Goal: Check status: Check status

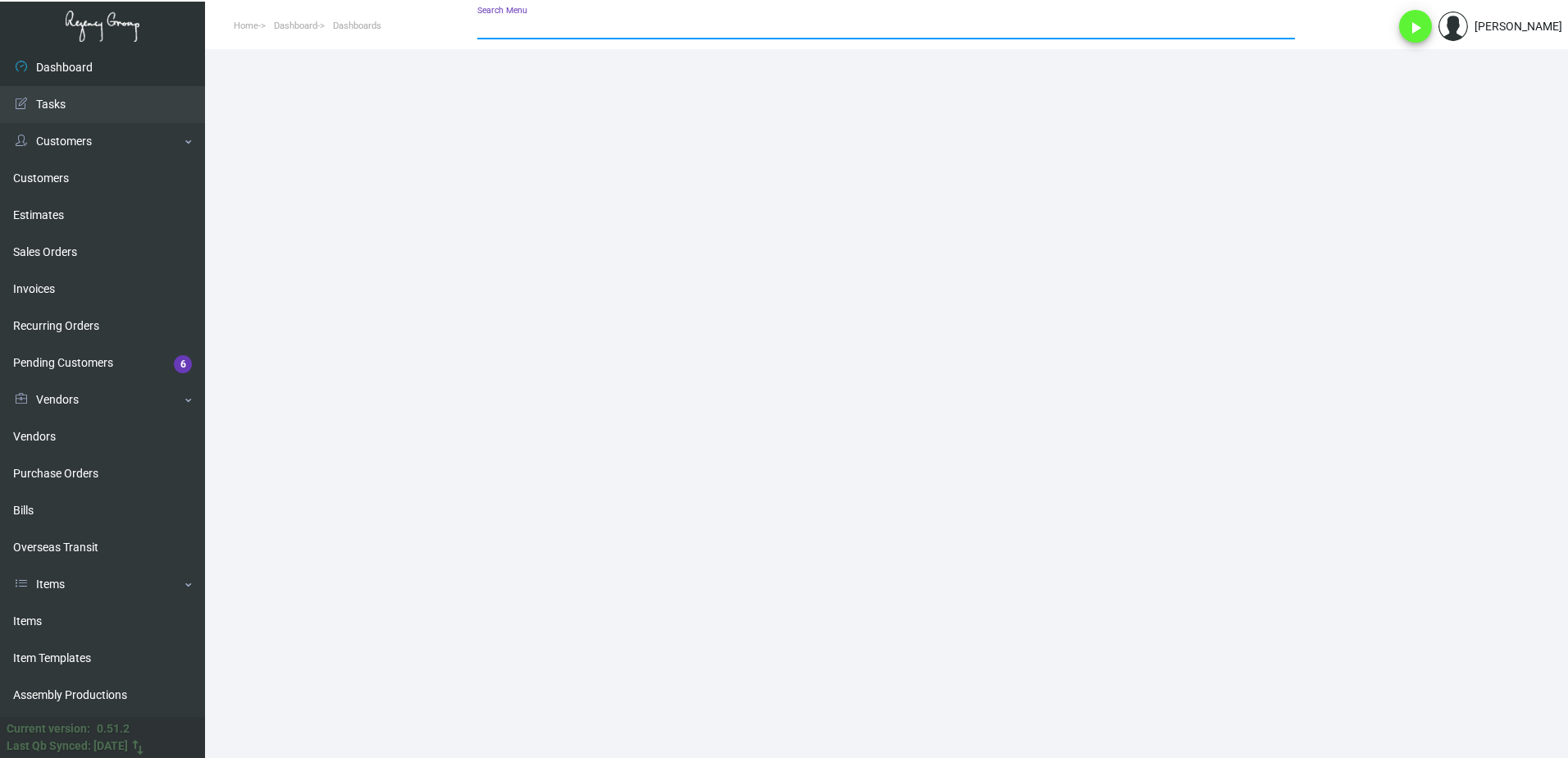
click at [549, 26] on input "Search Menu" at bounding box center [886, 26] width 817 height 13
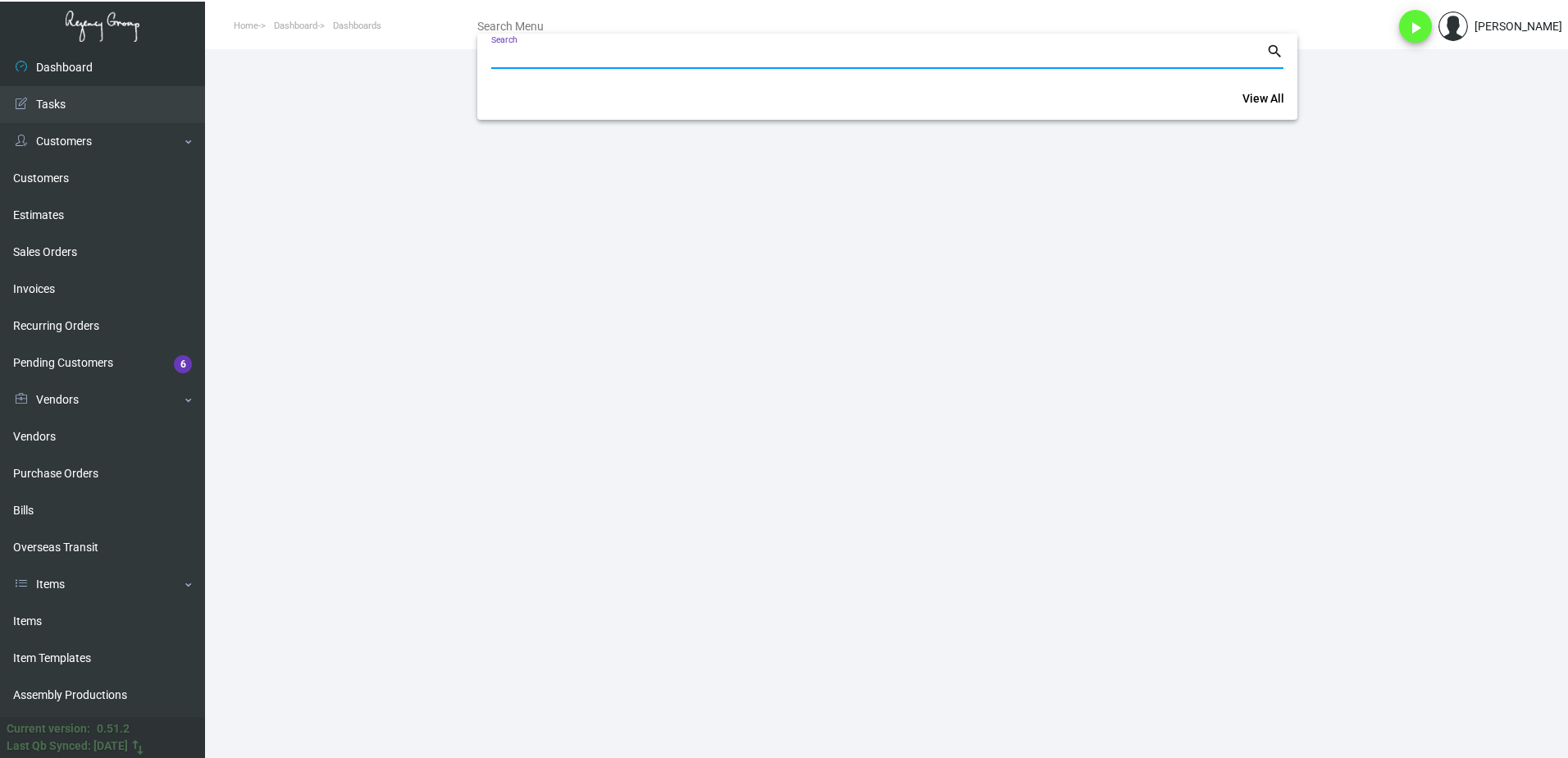
paste input "259393011"
type input "259393011"
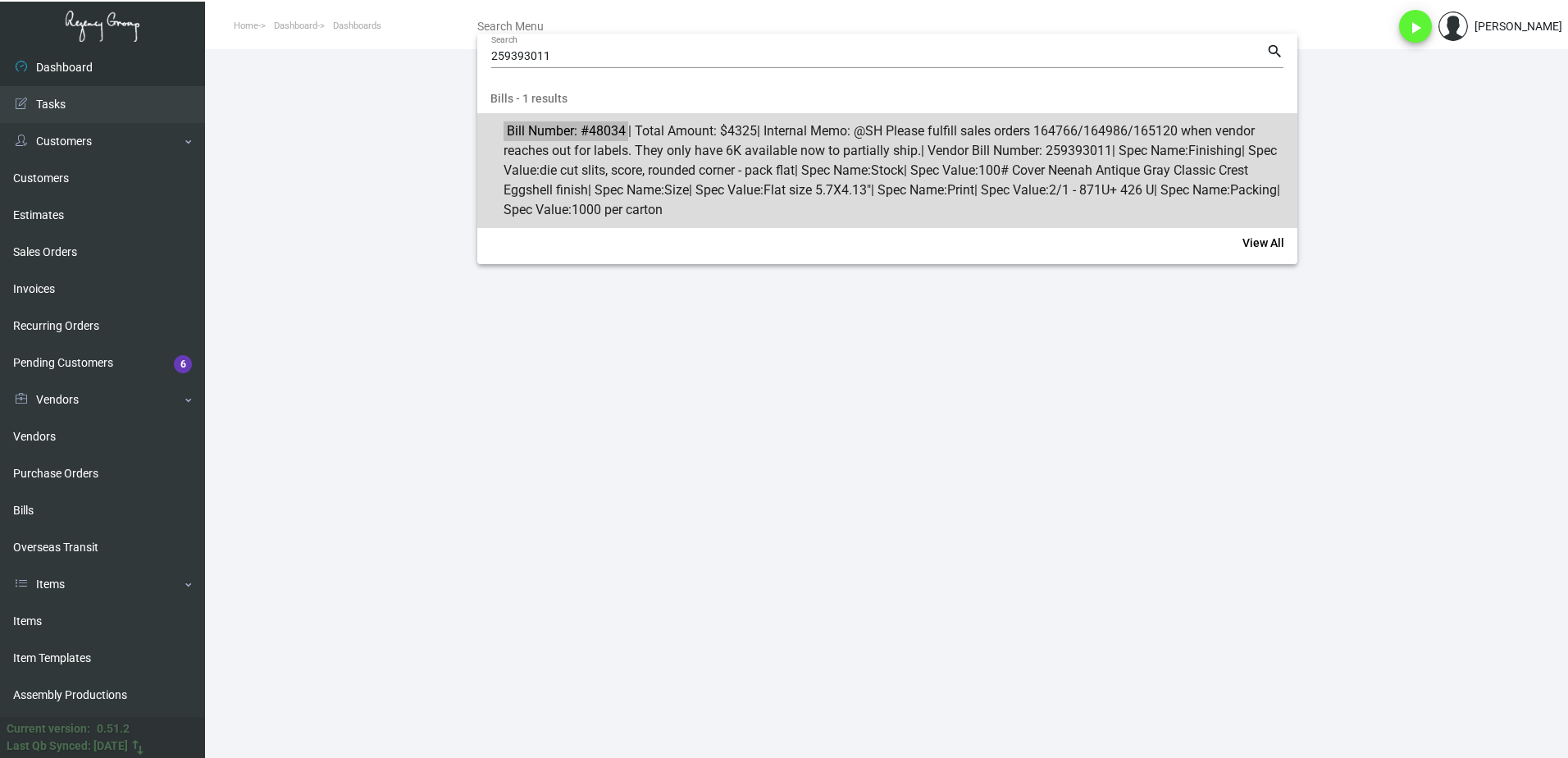
click at [572, 155] on span "Bill Number: #48034 | Total Amount: $4325 | Internal Memo: @SH Please fulfill s…" at bounding box center [897, 170] width 786 height 98
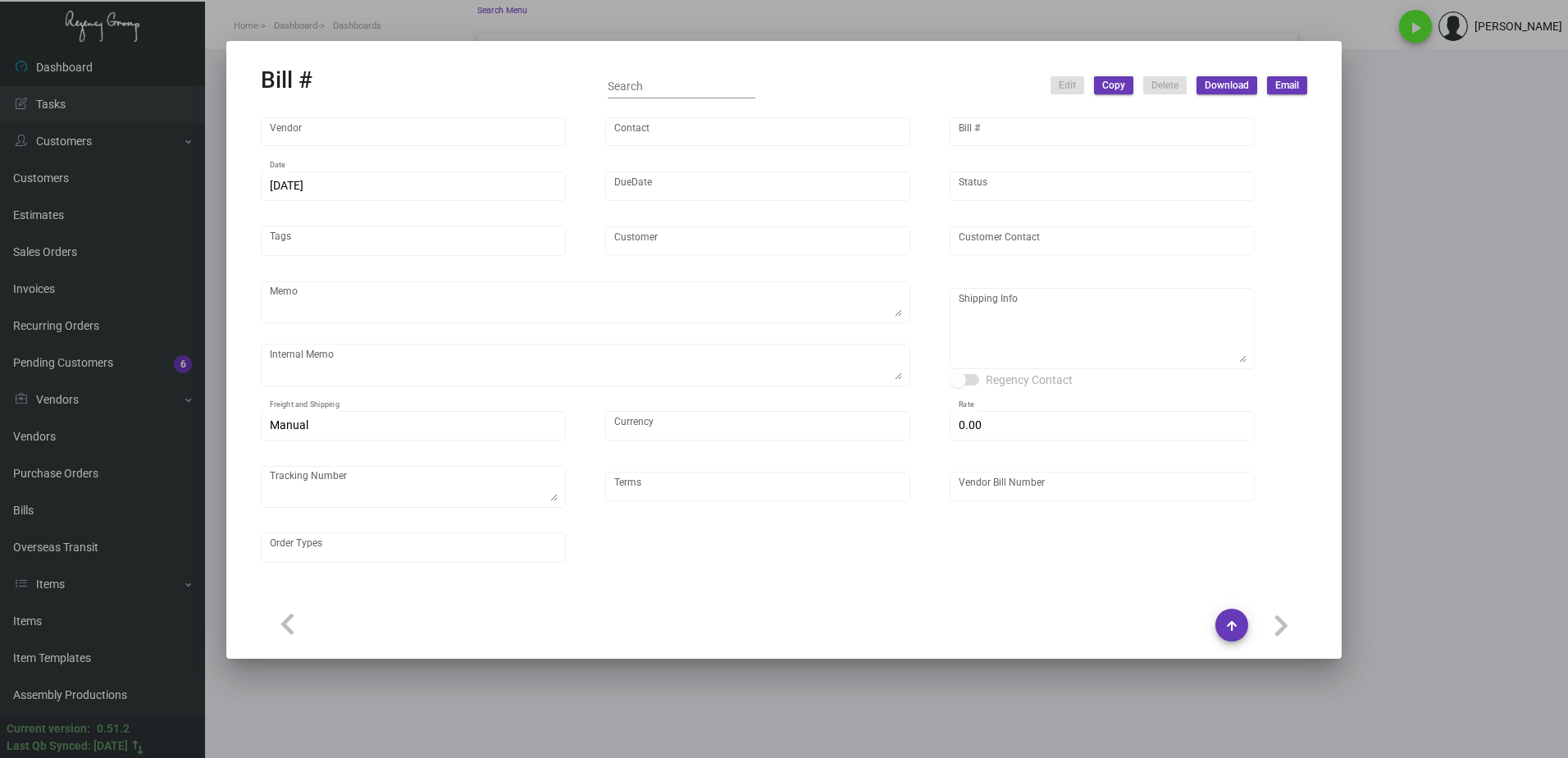
type input "[PERSON_NAME] Printing"
type input "[PERSON_NAME]"
type input "48034"
type input "[DATE]"
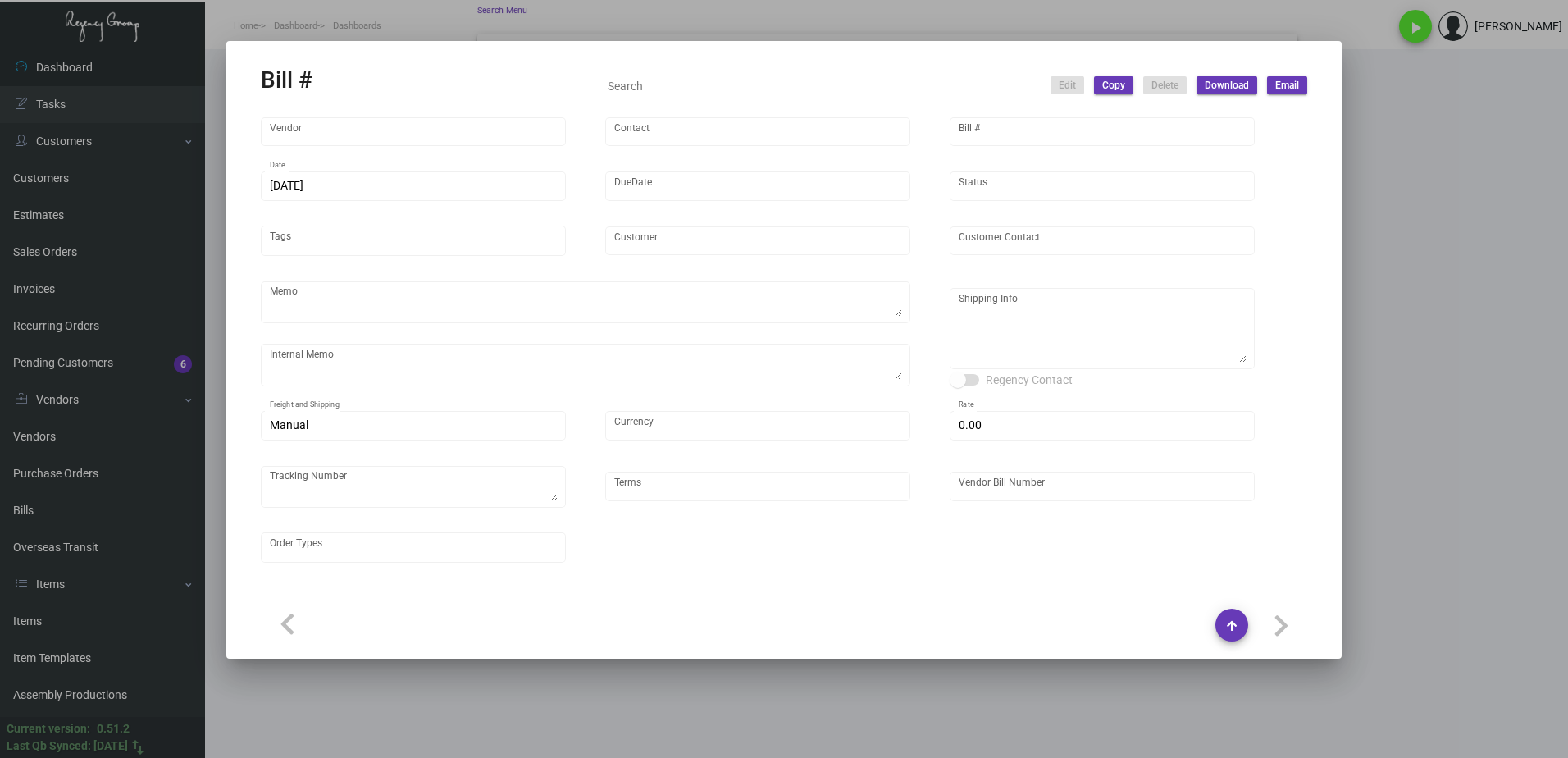
type input "[PERSON_NAME] Hotels"
type input "C/O Hyatt Hotels"
type textarea "Reference quote dated [DATE]. The color MUST be done correctly. Please send pro…"
type textarea "@SH Please fulfill sales orders 164766/164986/165120 when vendor reaches out fo…"
type textarea "[PERSON_NAME] Hotels - C/O Hyatt Hotels [STREET_ADDRESS]"
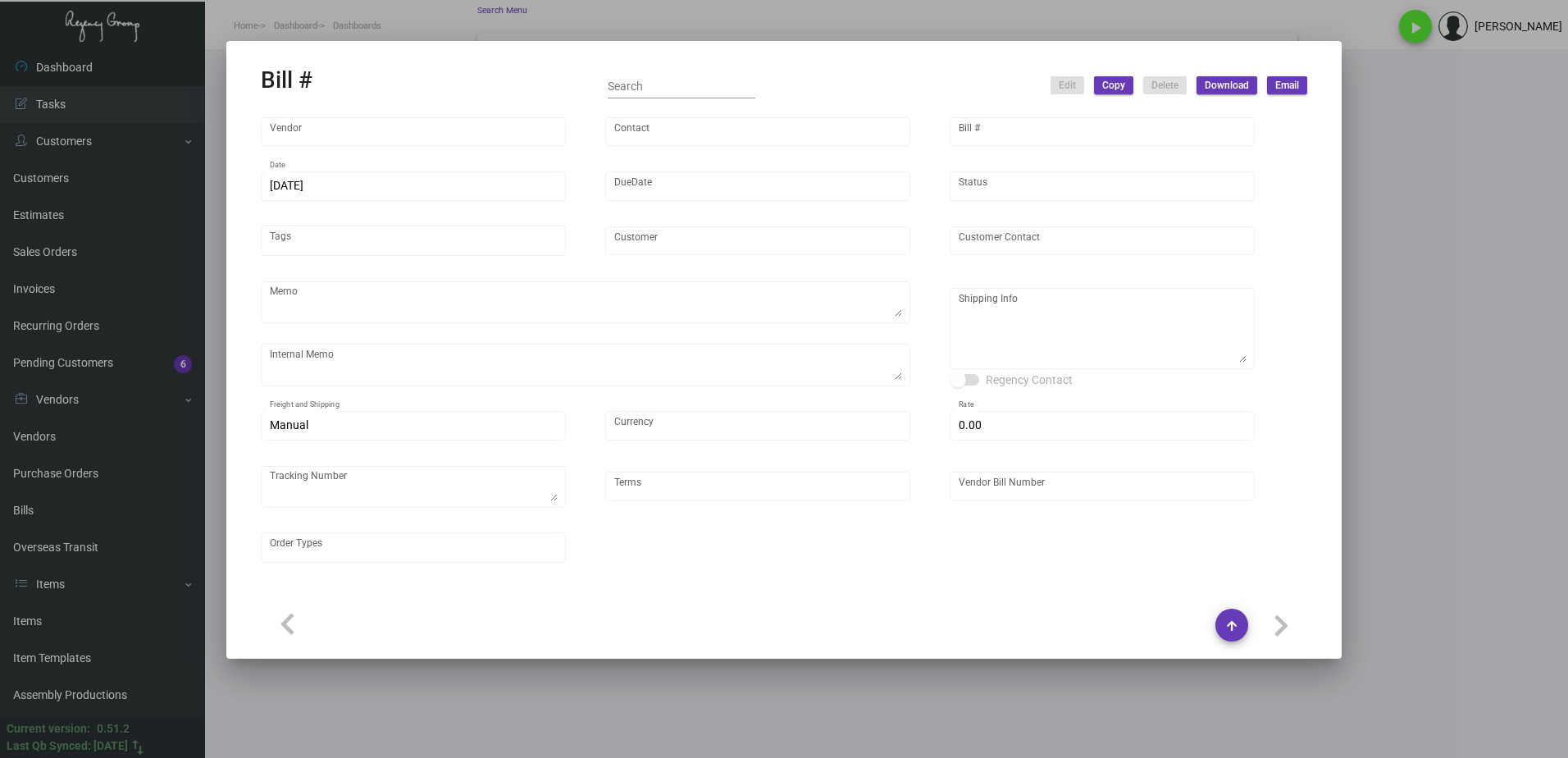
type input "United States Dollar $"
type input "$ 5.00"
type input "Net 30"
type input "259393011"
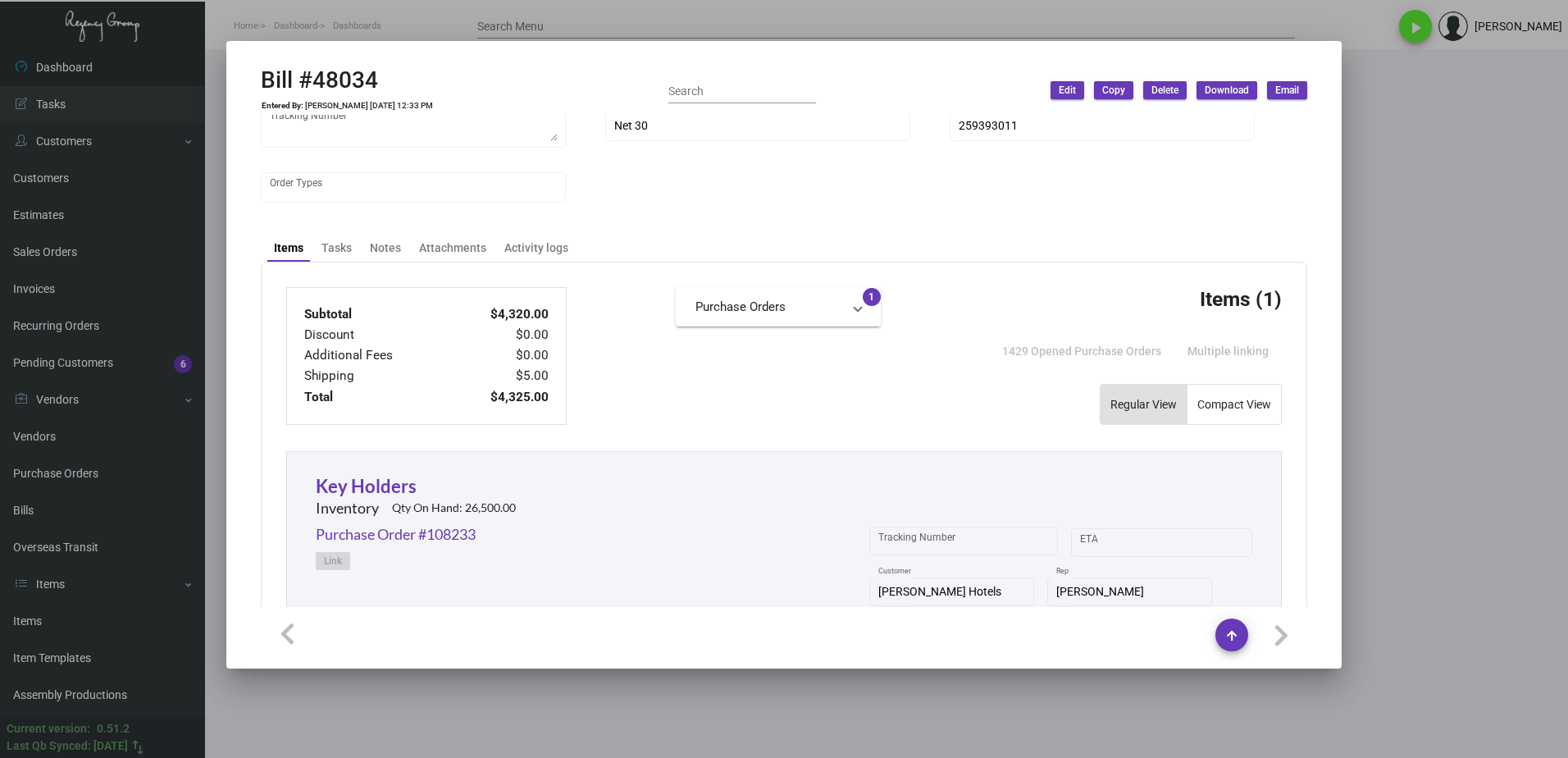
scroll to position [410, 0]
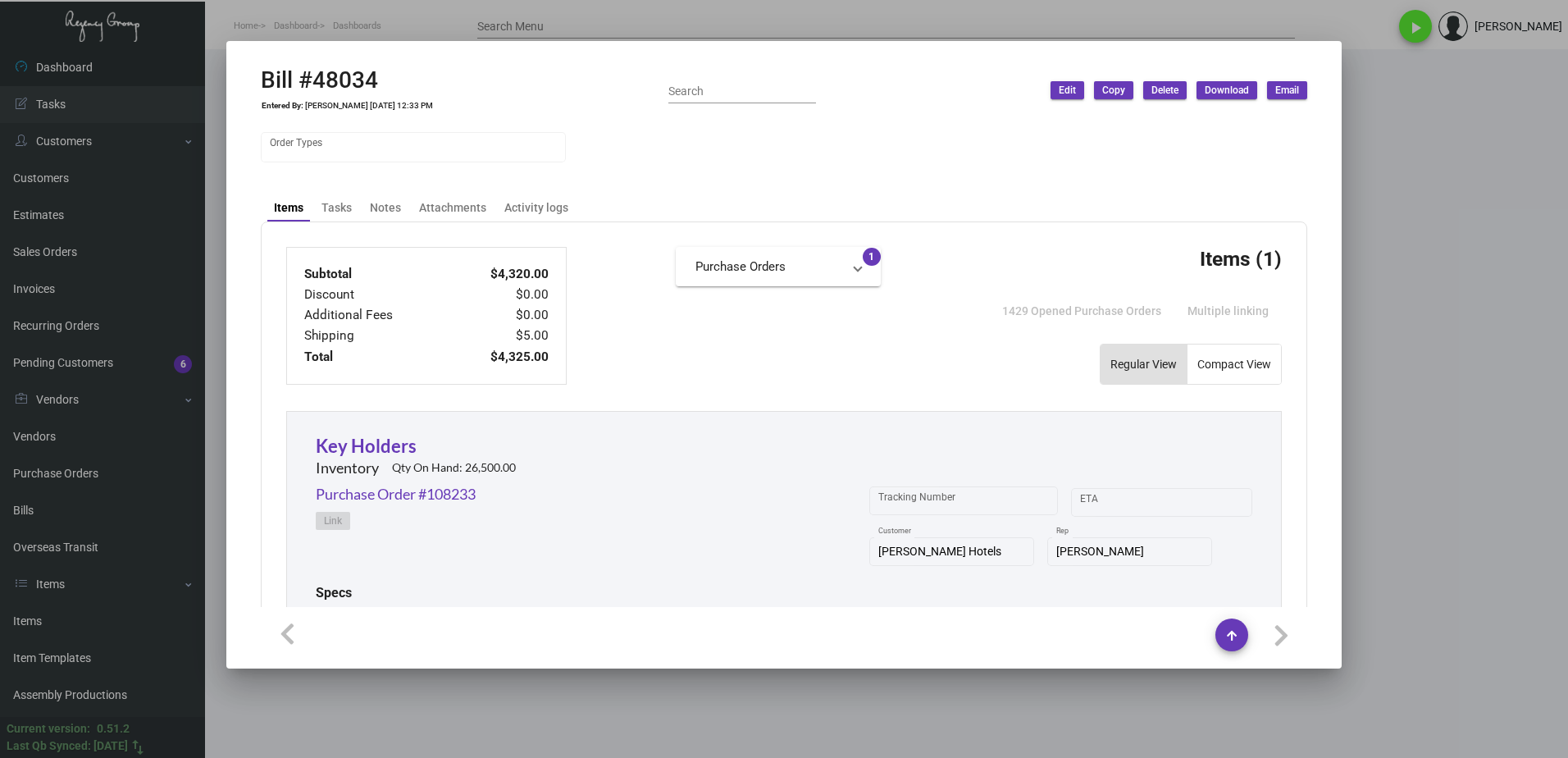
click at [1404, 273] on div at bounding box center [784, 379] width 1568 height 758
